Goal: Go to known website: Access a specific website the user already knows

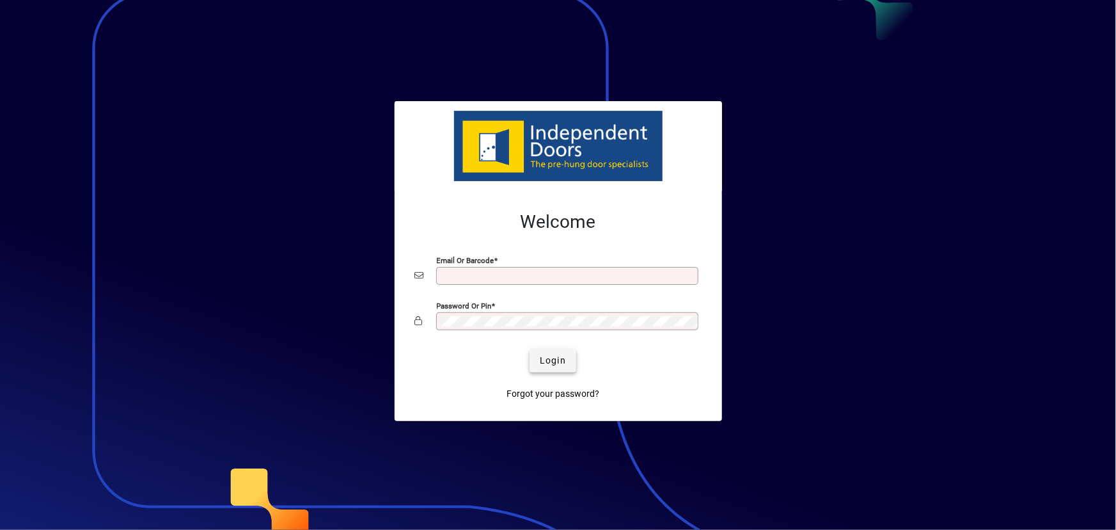
type input "**********"
click at [557, 363] on span "Login" at bounding box center [553, 360] width 26 height 13
